Goal: Task Accomplishment & Management: Use online tool/utility

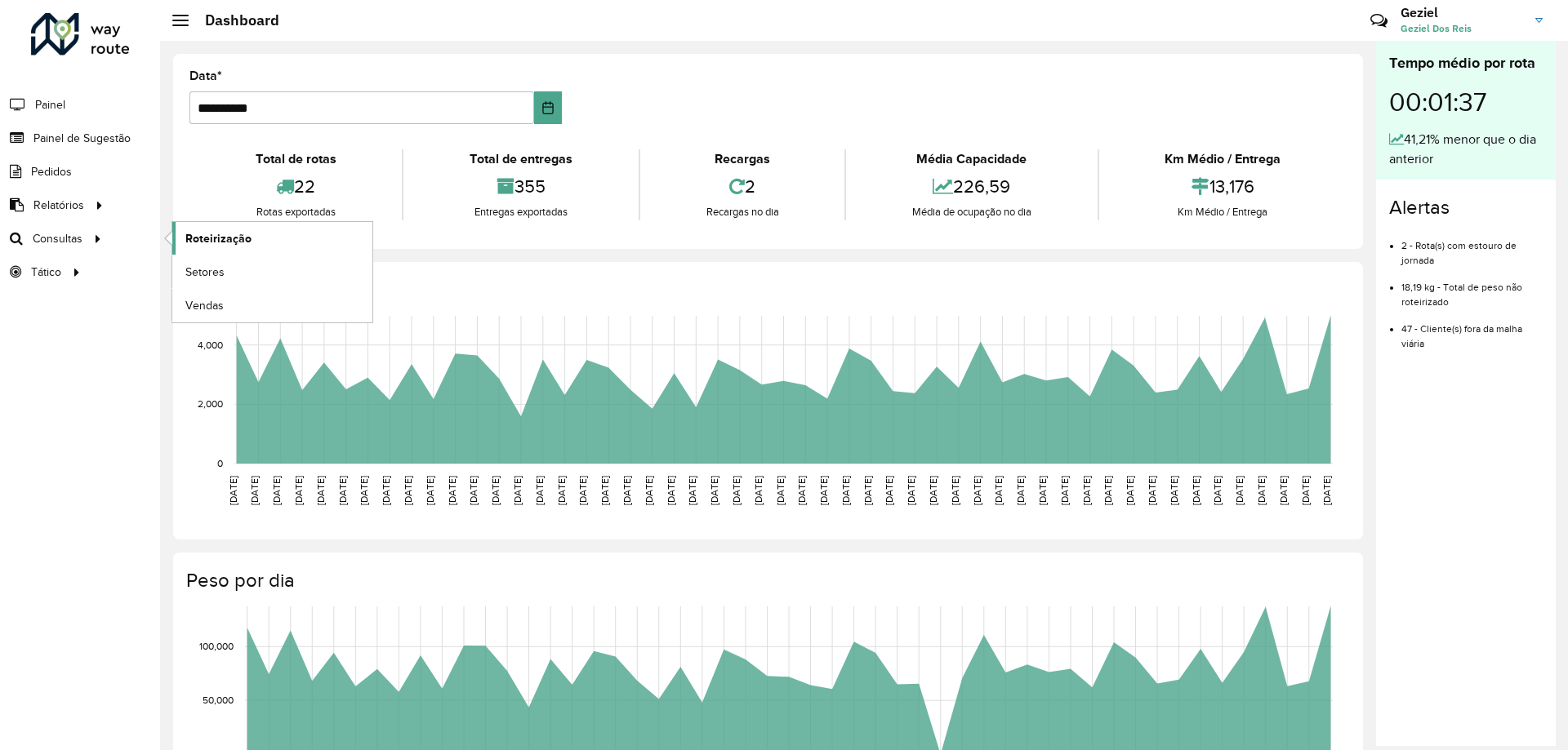
click at [206, 239] on span "Roteirização" at bounding box center [219, 238] width 66 height 17
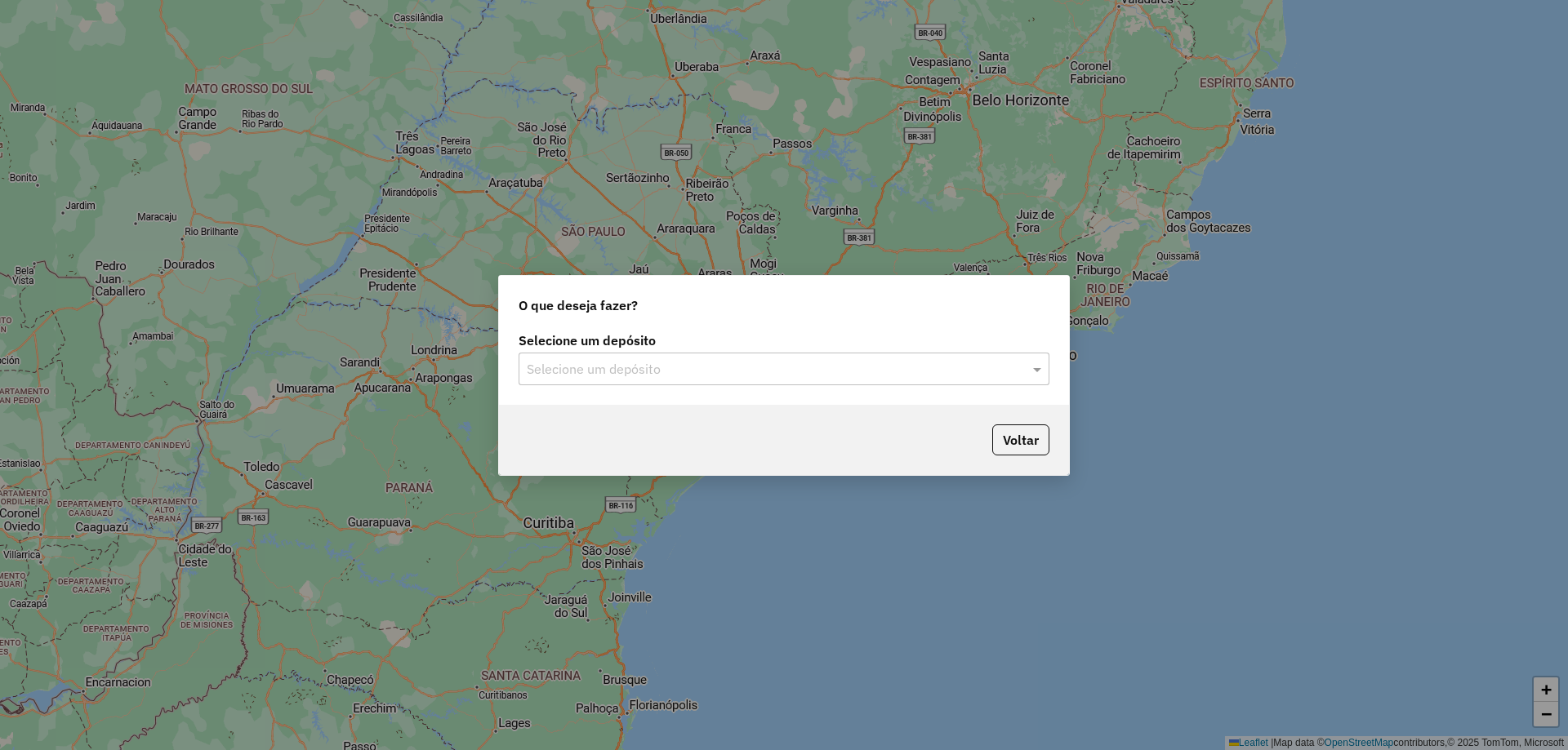
click at [716, 374] on input "text" at bounding box center [767, 370] width 482 height 20
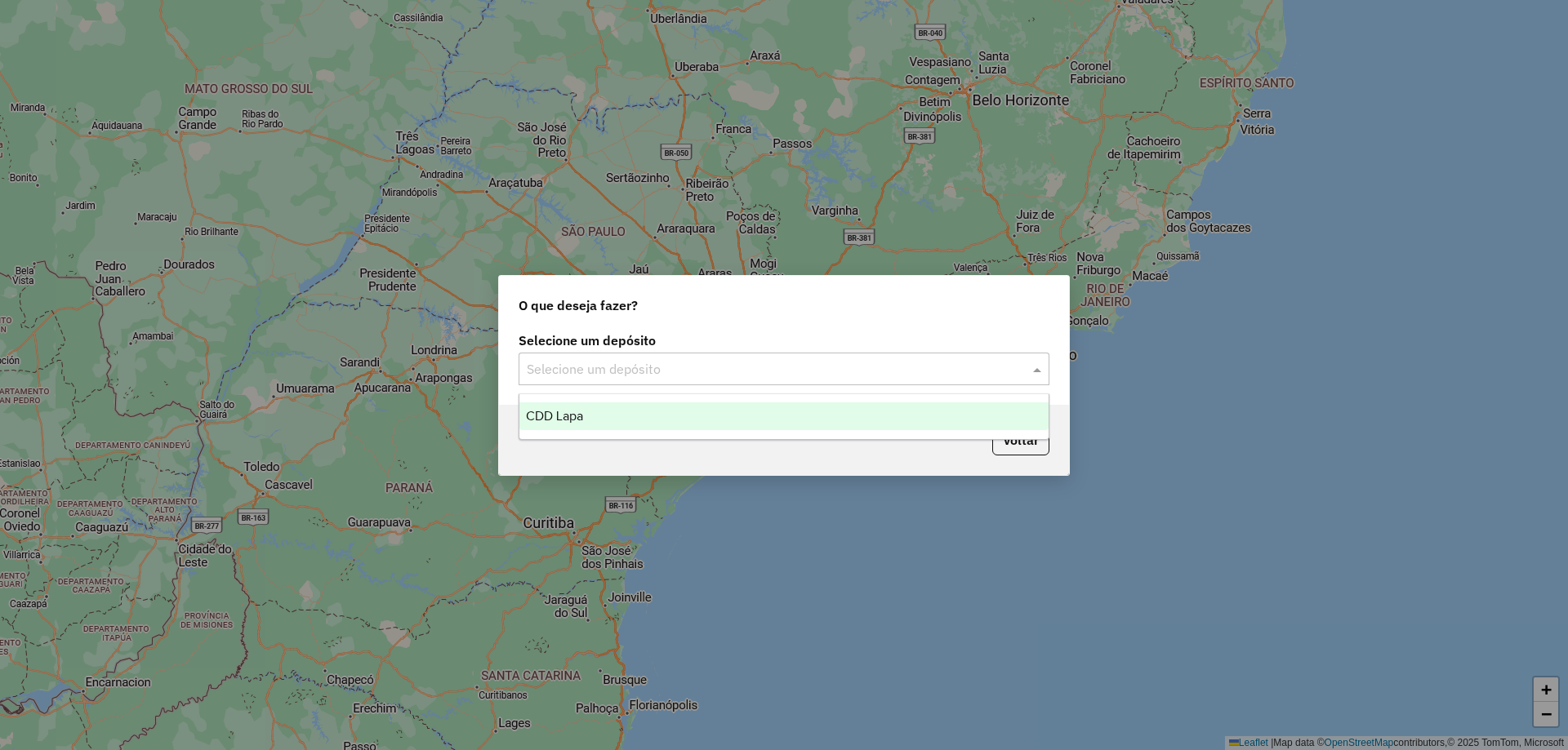
click at [643, 413] on div "CDD Lapa" at bounding box center [783, 416] width 529 height 28
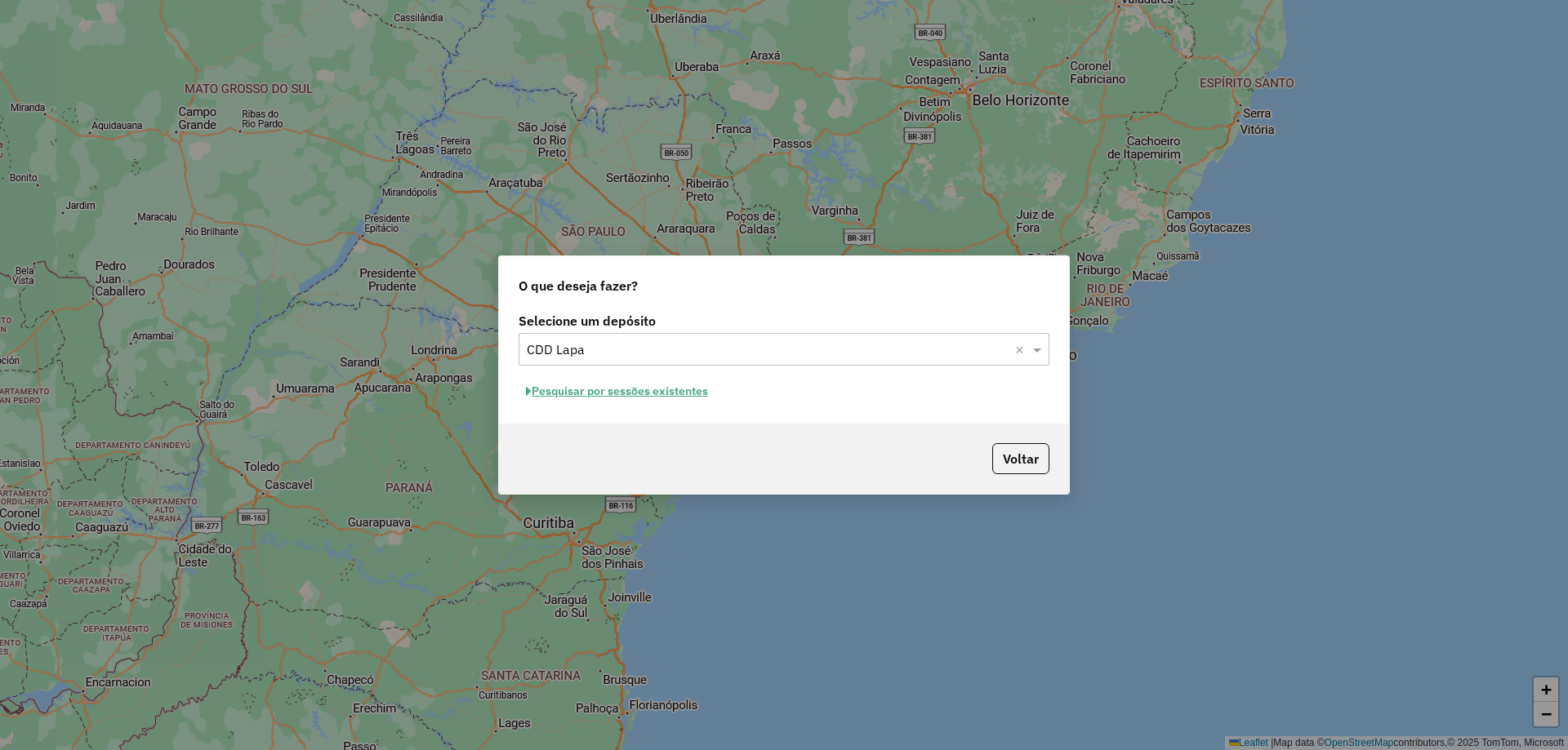
click at [649, 387] on button "Pesquisar por sessões existentes" at bounding box center [616, 391] width 197 height 25
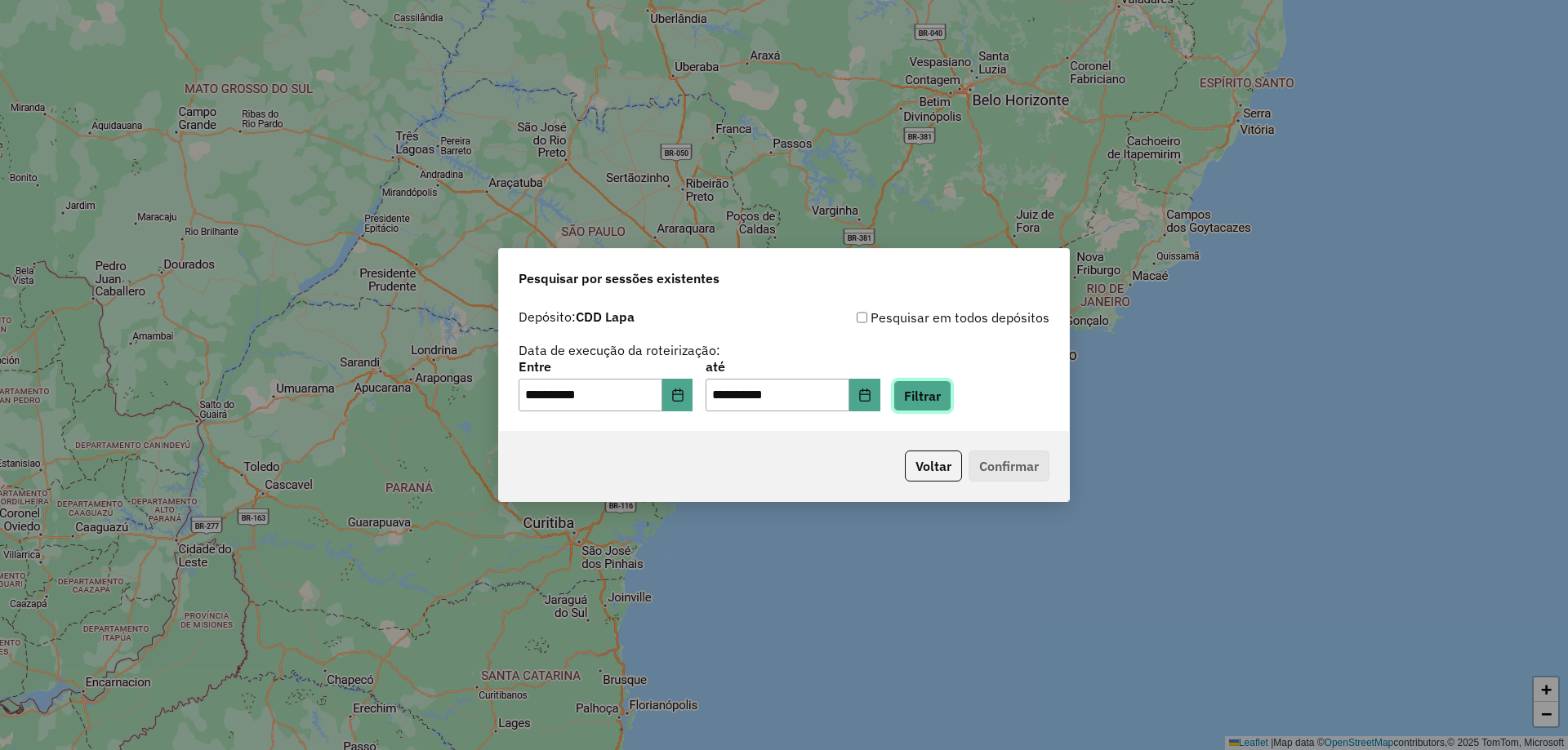
click at [934, 398] on button "Filtrar" at bounding box center [921, 396] width 58 height 31
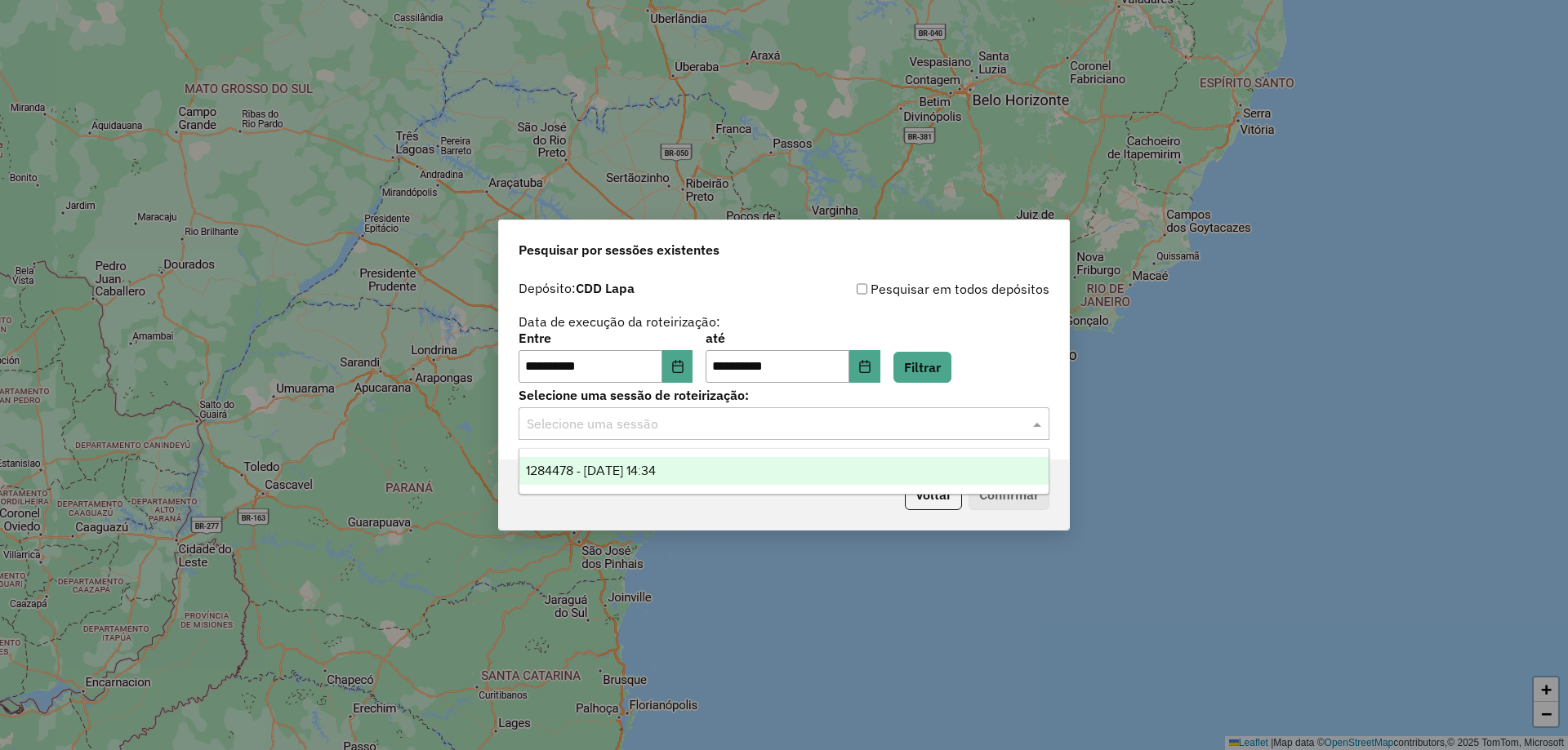
click at [661, 424] on input "text" at bounding box center [767, 424] width 482 height 20
click at [637, 472] on span "1284478 - 29/09/2025 14:34" at bounding box center [591, 471] width 130 height 14
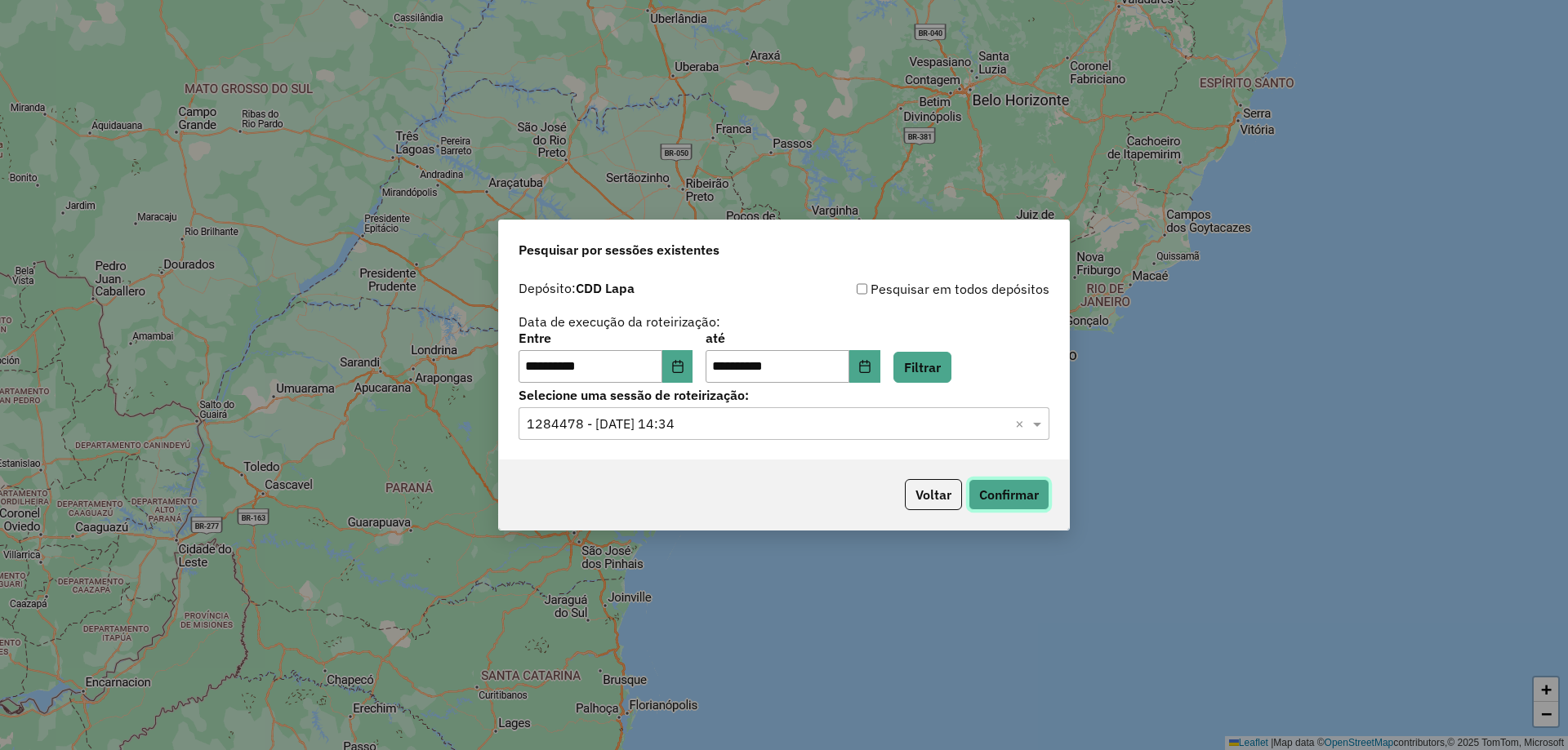
click at [1002, 493] on button "Confirmar" at bounding box center [1009, 494] width 81 height 31
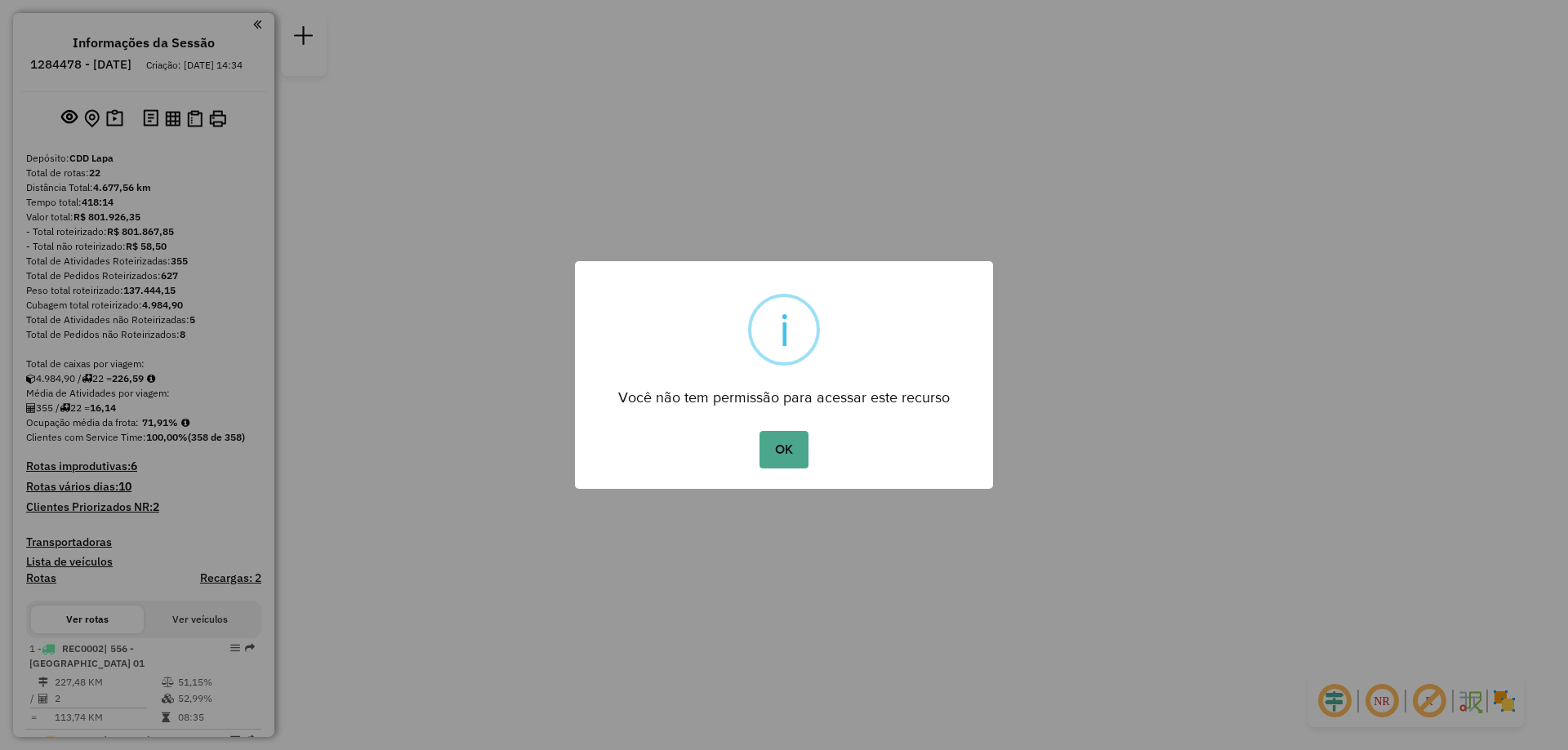
click at [759, 431] on button "OK" at bounding box center [783, 449] width 48 height 37
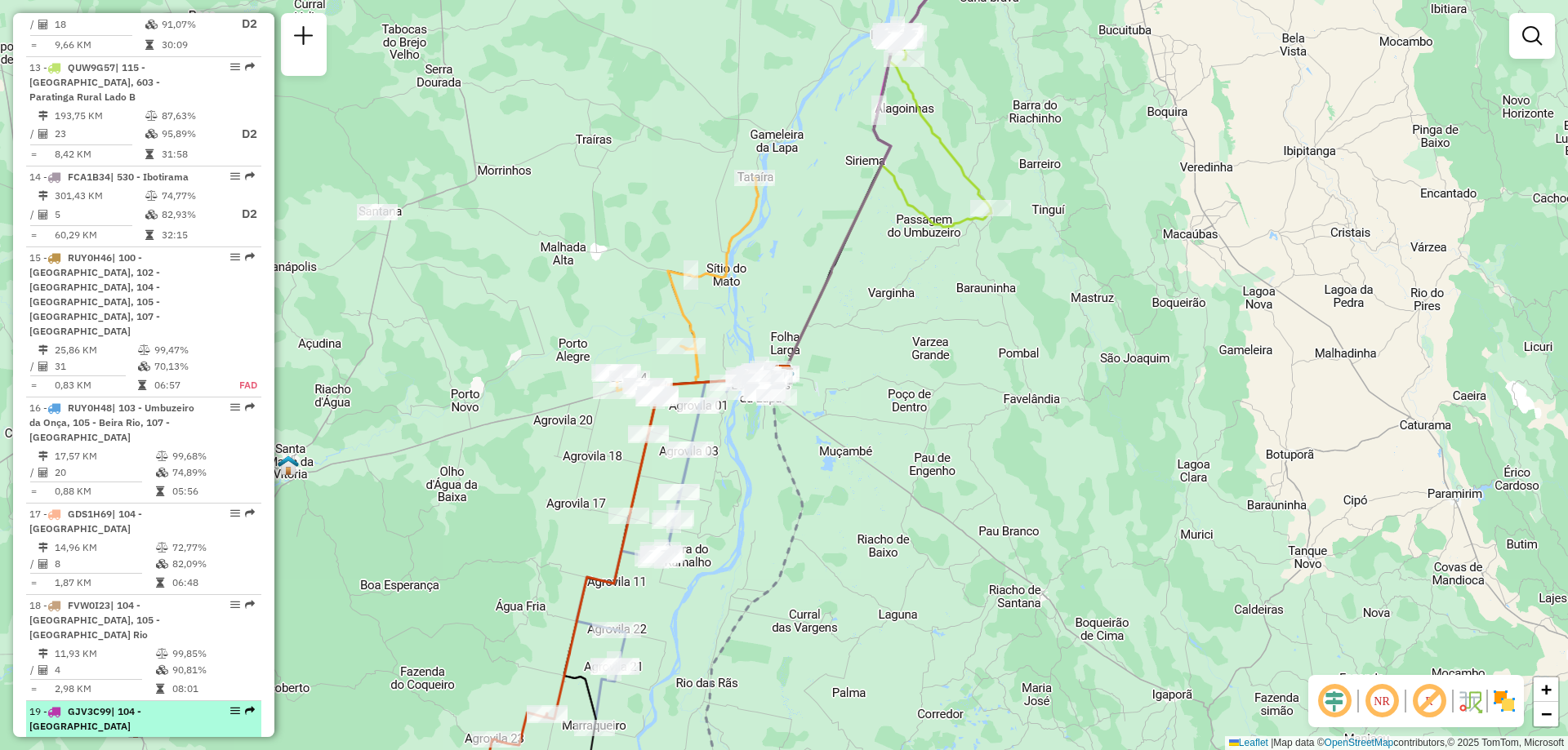
scroll to position [1877, 0]
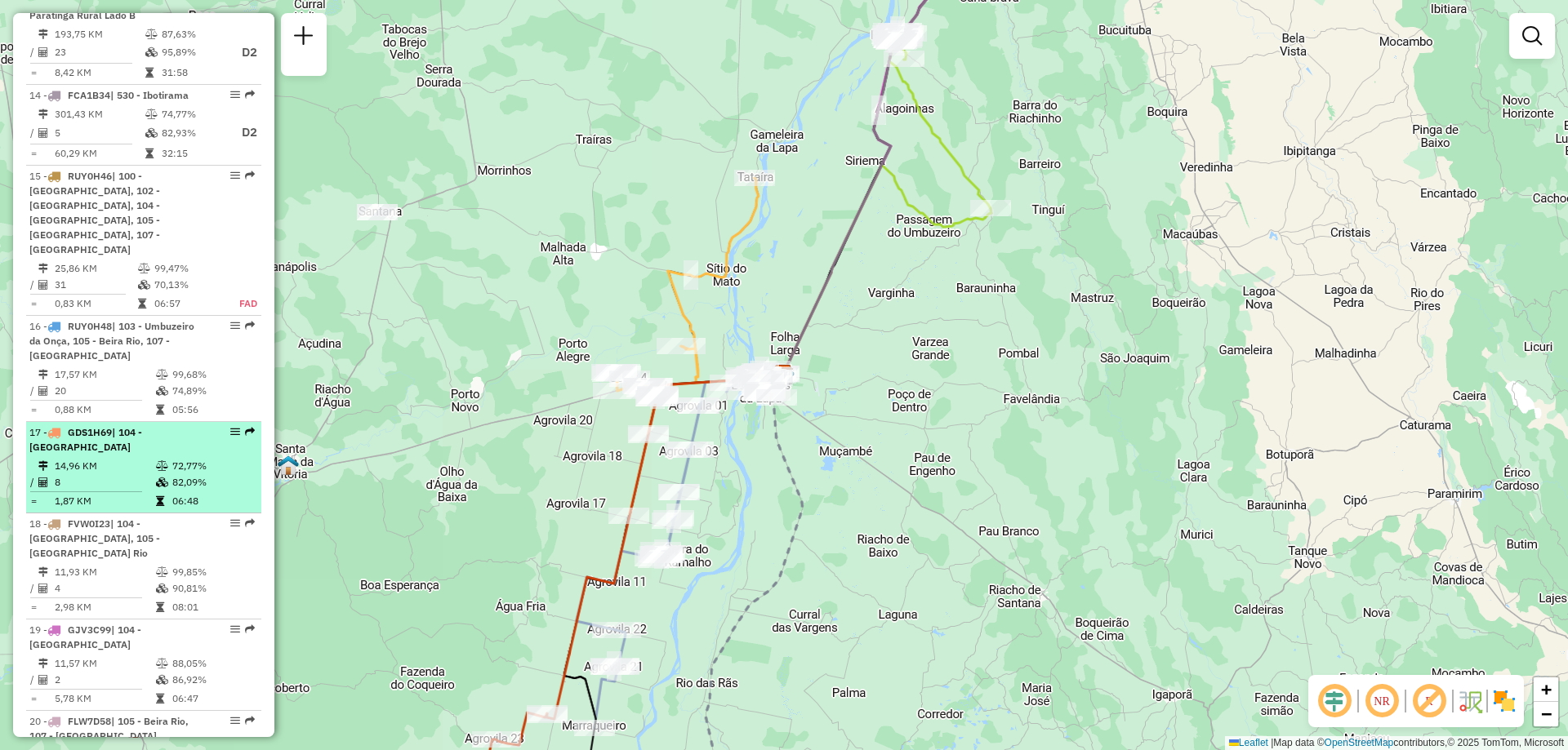
click at [87, 426] on span "GDS1H69" at bounding box center [89, 433] width 44 height 12
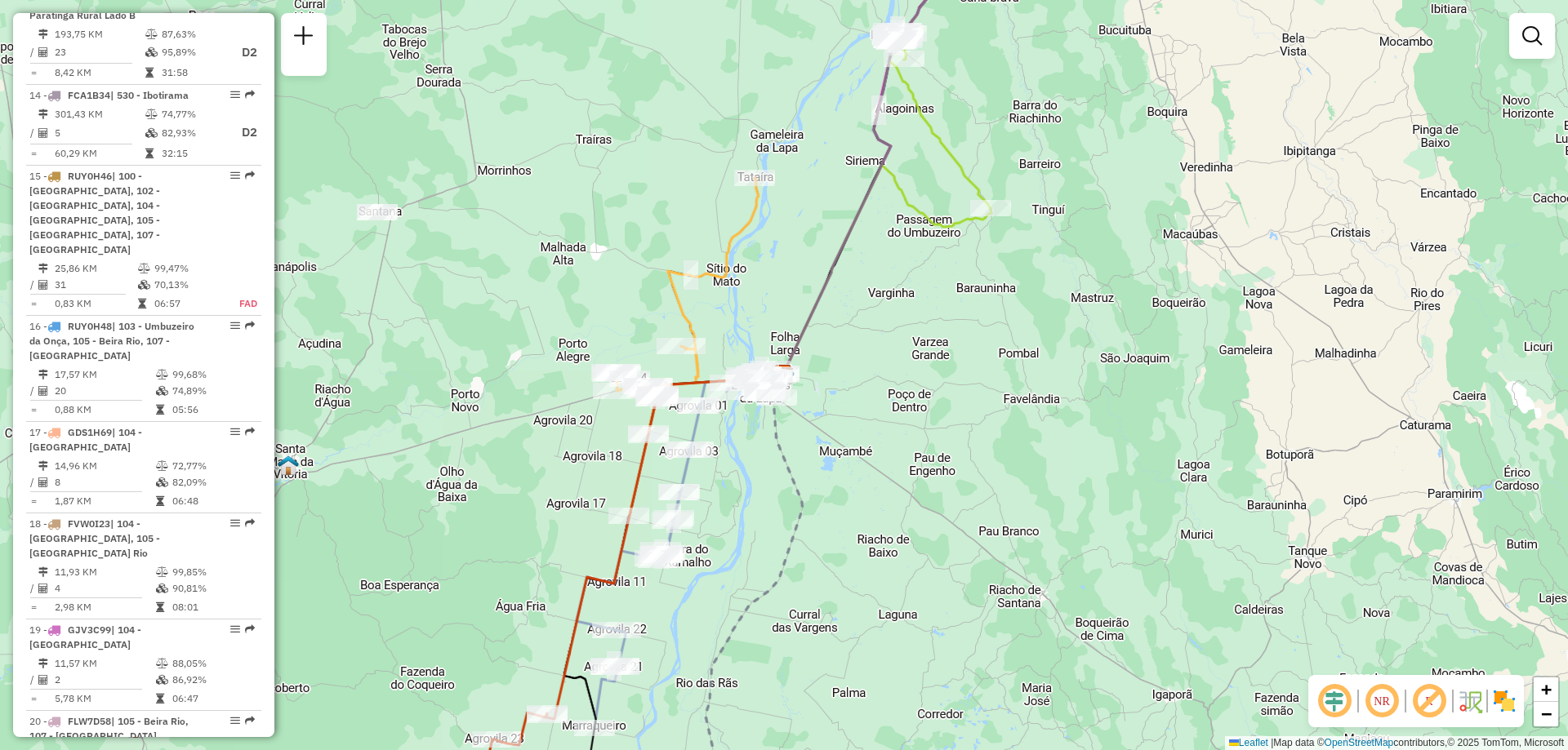
select select "**********"
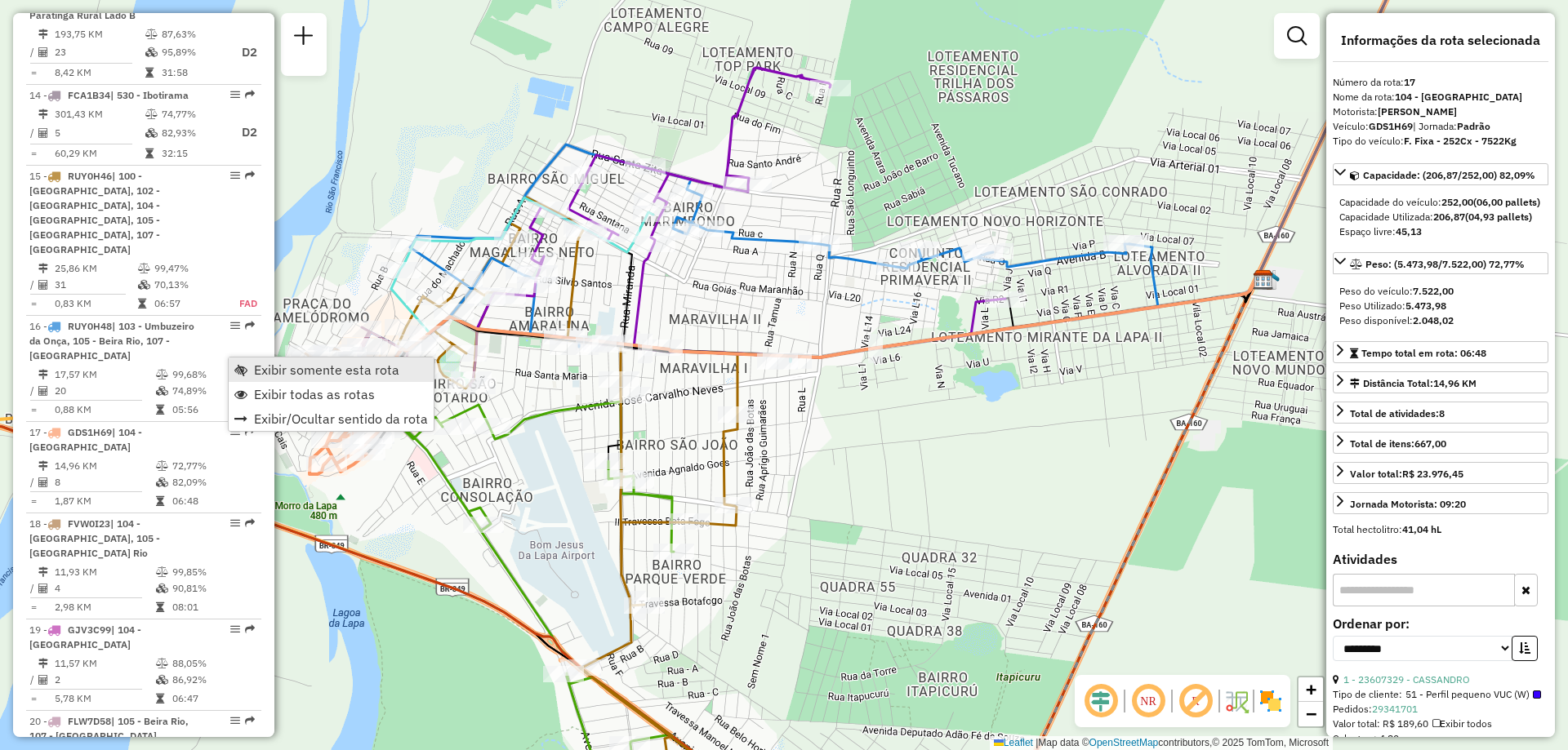
click at [270, 366] on span "Exibir somente esta rota" at bounding box center [326, 369] width 145 height 13
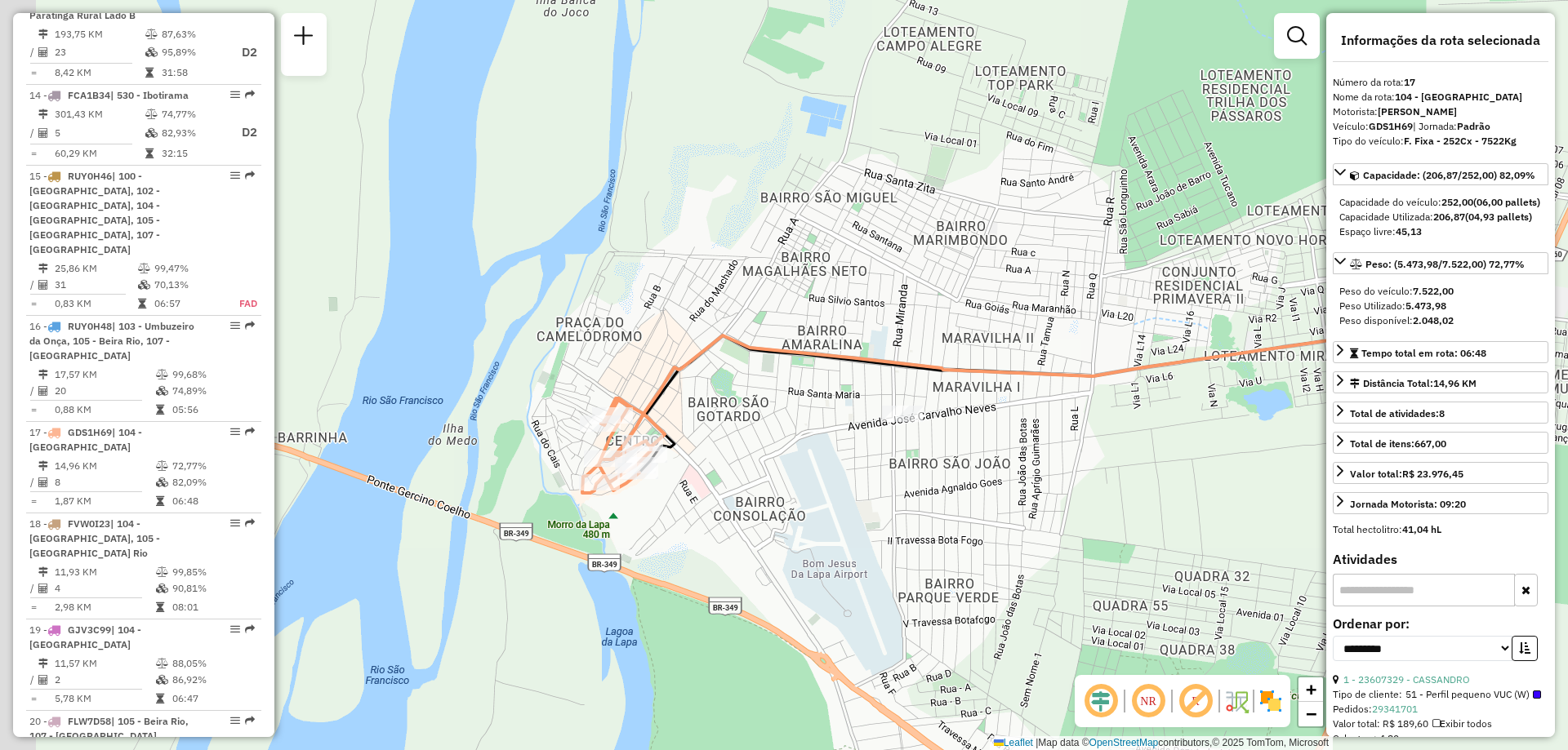
drag, startPoint x: 622, startPoint y: 469, endPoint x: 912, endPoint y: 490, distance: 290.8
click at [912, 490] on div "Janela de atendimento Grade de atendimento Capacidade Transportadoras Veículos …" at bounding box center [784, 375] width 1568 height 750
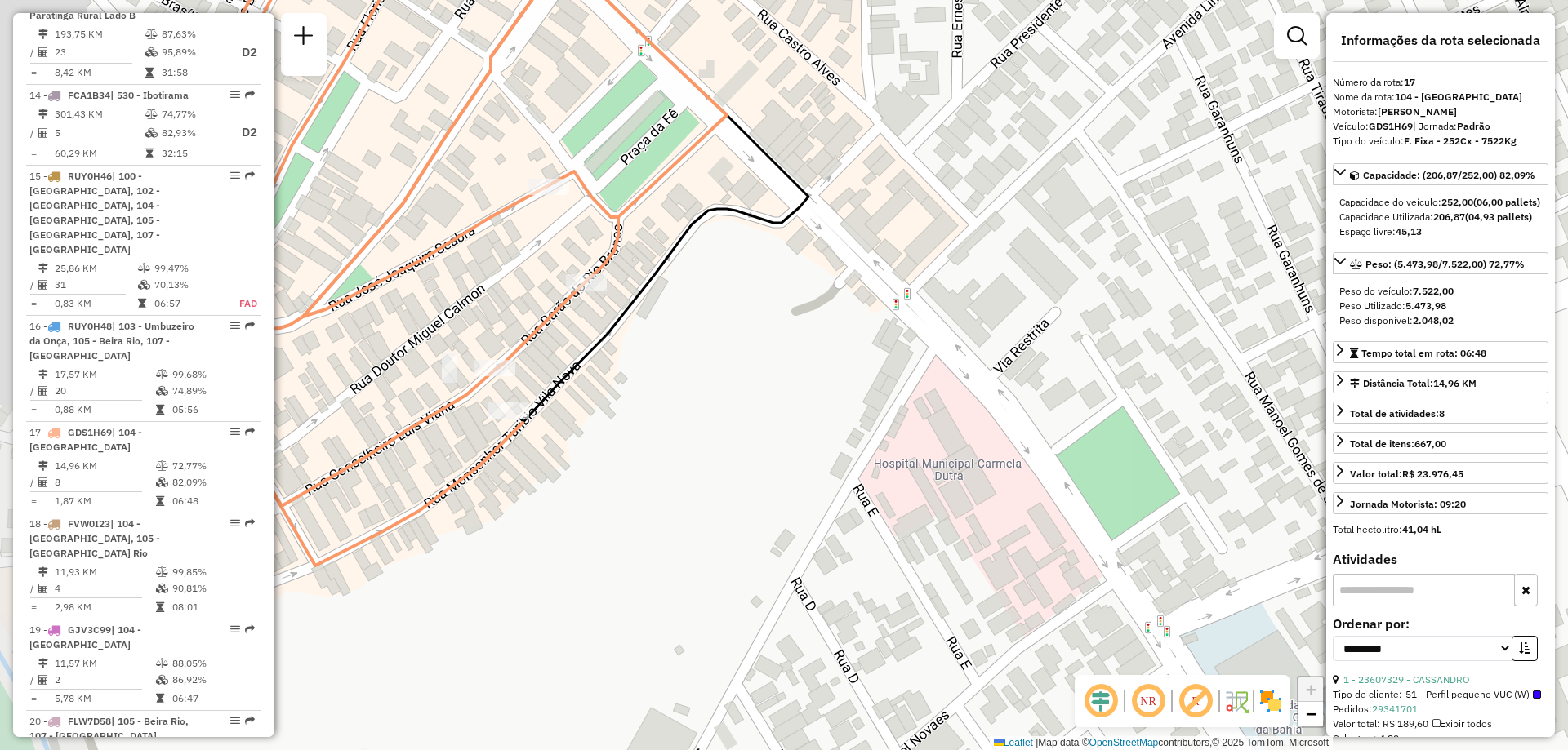
drag, startPoint x: 574, startPoint y: 418, endPoint x: 715, endPoint y: 469, distance: 149.9
click at [791, 484] on div "Janela de atendimento Grade de atendimento Capacidade Transportadoras Veículos …" at bounding box center [784, 375] width 1568 height 750
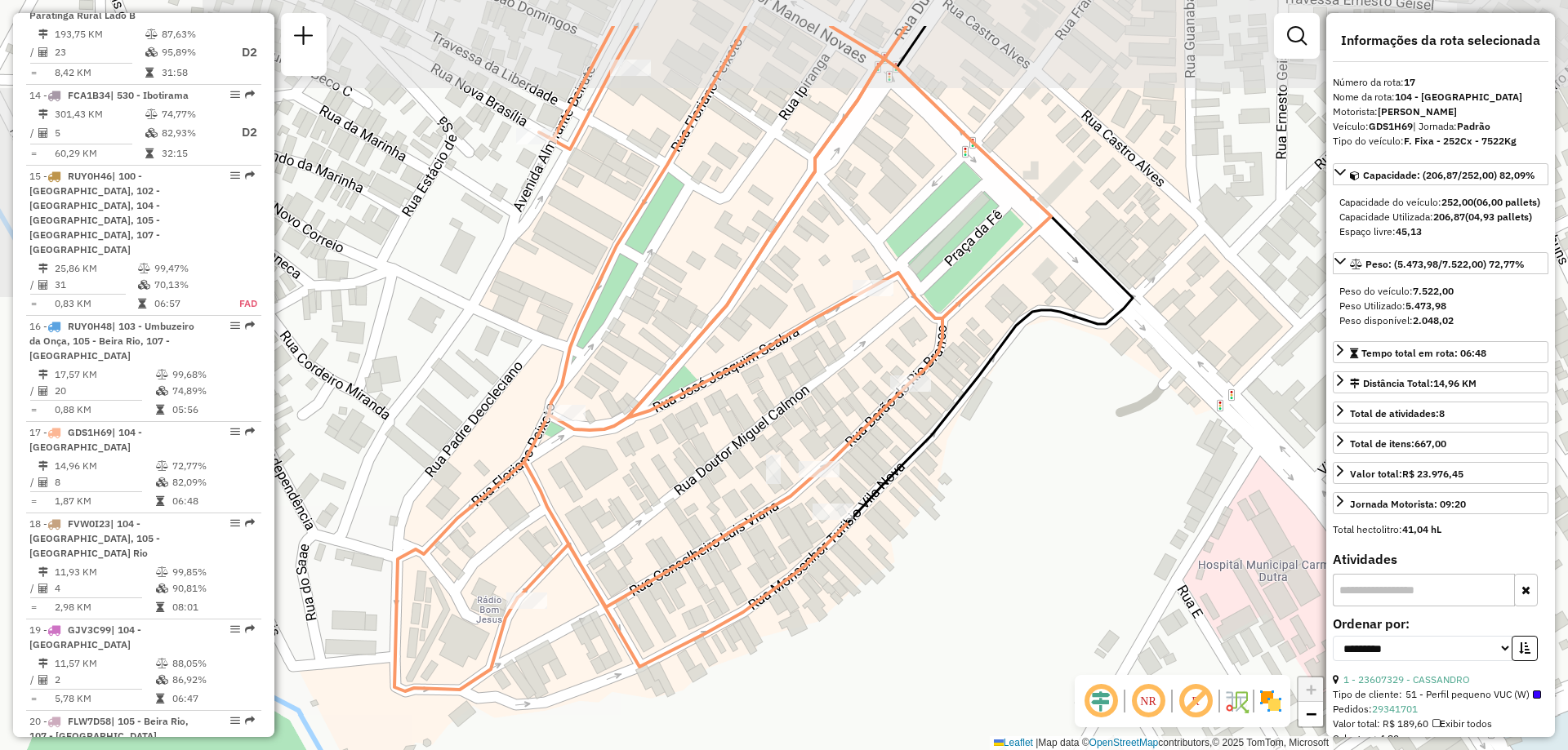
drag, startPoint x: 511, startPoint y: 351, endPoint x: 877, endPoint y: 466, distance: 383.6
click at [872, 466] on icon at bounding box center [722, 359] width 656 height 665
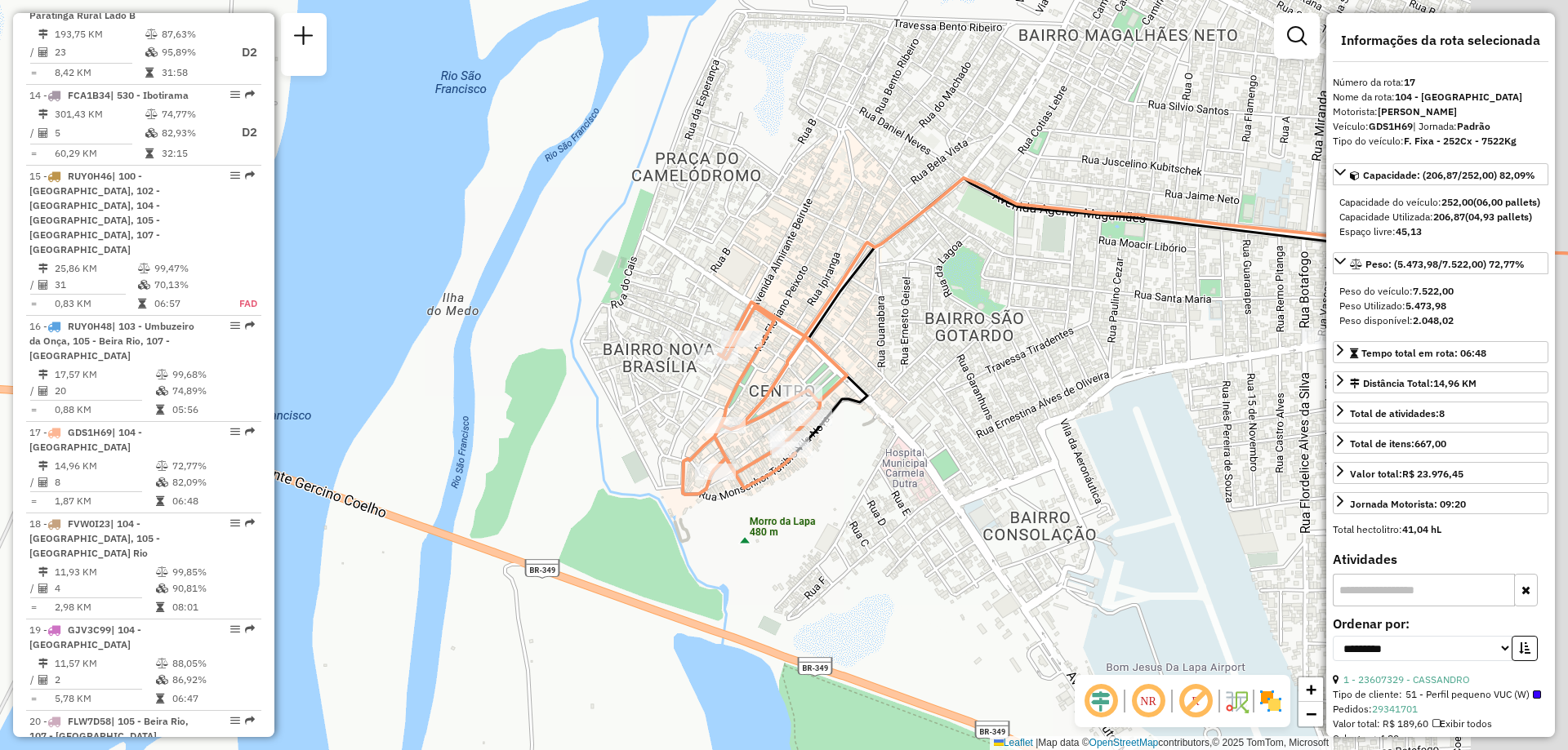
drag, startPoint x: 1142, startPoint y: 478, endPoint x: 980, endPoint y: 462, distance: 162.8
click at [980, 462] on div "Janela de atendimento Grade de atendimento Capacidade Transportadoras Veículos …" at bounding box center [784, 375] width 1568 height 750
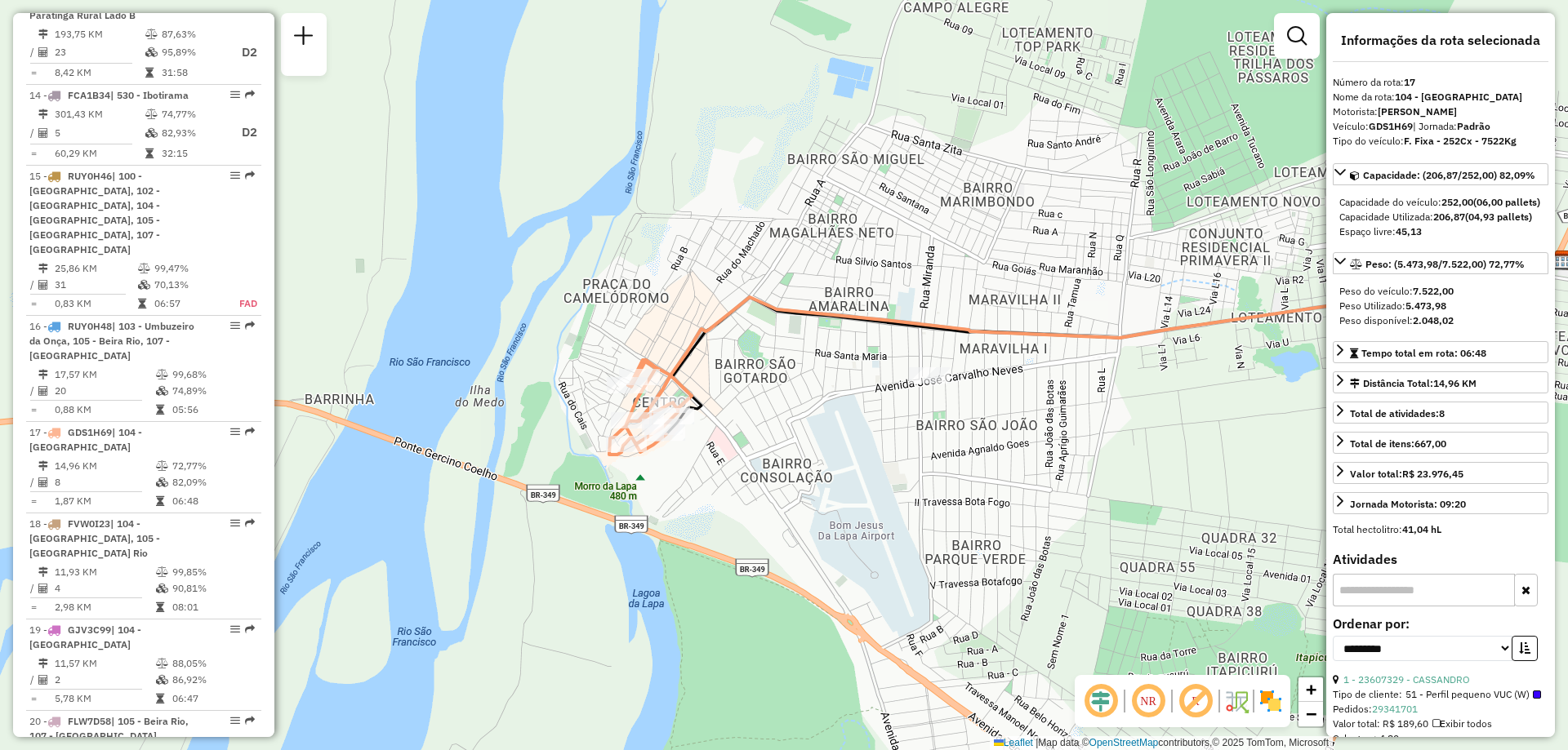
drag, startPoint x: 1150, startPoint y: 464, endPoint x: 945, endPoint y: 451, distance: 205.4
click at [945, 451] on div "Janela de atendimento Grade de atendimento Capacidade Transportadoras Veículos …" at bounding box center [784, 375] width 1568 height 750
